Goal: Navigation & Orientation: Understand site structure

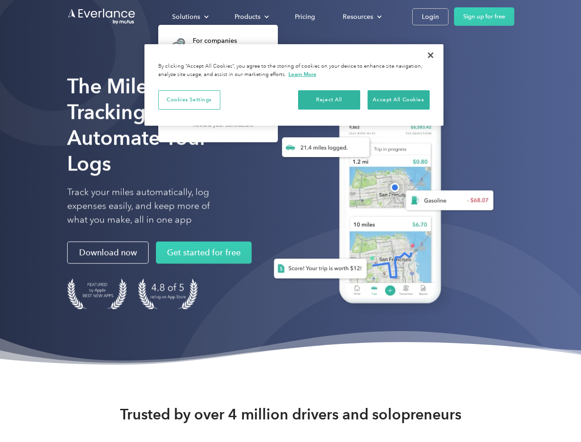
click at [190, 17] on div "Solutions" at bounding box center [186, 17] width 28 height 12
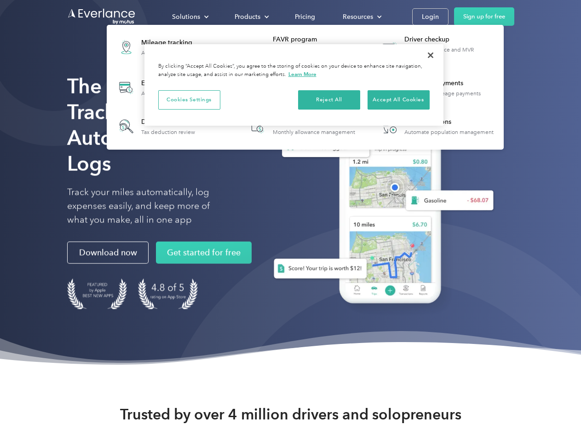
click at [251, 17] on div "Products" at bounding box center [248, 17] width 26 height 12
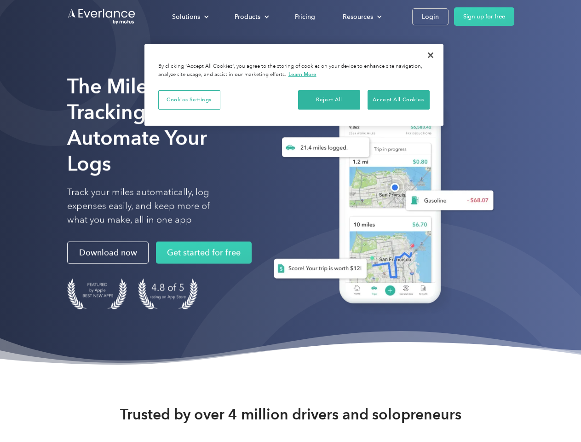
click at [361, 17] on div "Resources" at bounding box center [358, 17] width 30 height 12
click at [189, 99] on button "Cookies Settings" at bounding box center [189, 99] width 62 height 19
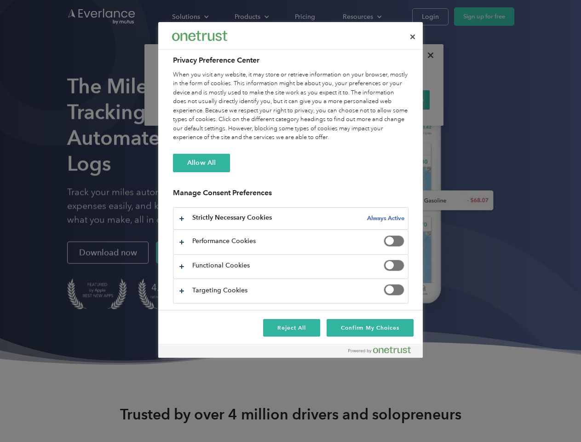
click at [330, 99] on div "When you visit any website, it may store or retrieve information on your browse…" at bounding box center [291, 106] width 236 height 72
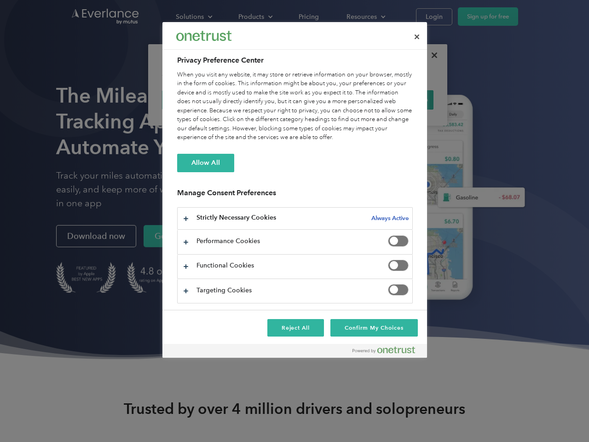
click at [399, 99] on div "When you visit any website, it may store or retrieve information on your browse…" at bounding box center [295, 106] width 236 height 72
click at [431, 55] on div at bounding box center [294, 221] width 589 height 442
